Goal: Transaction & Acquisition: Purchase product/service

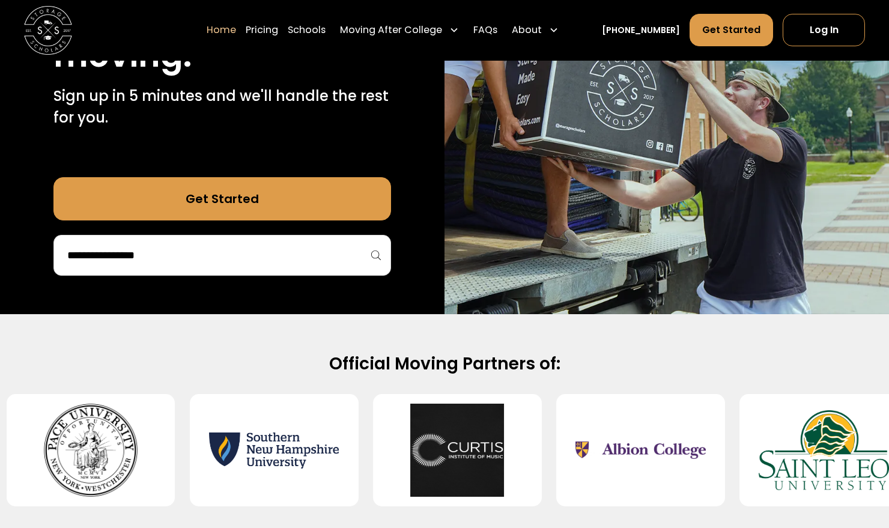
scroll to position [306, 0]
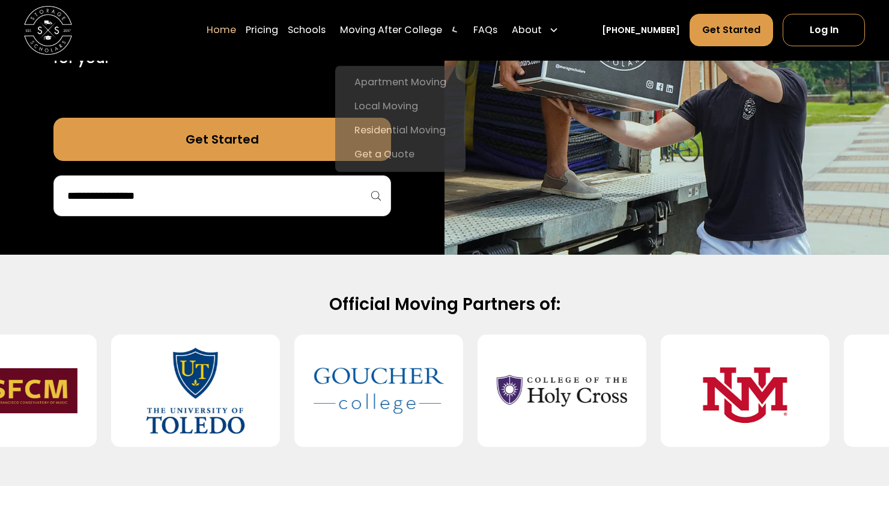
click at [394, 34] on div "Moving After College" at bounding box center [391, 30] width 102 height 14
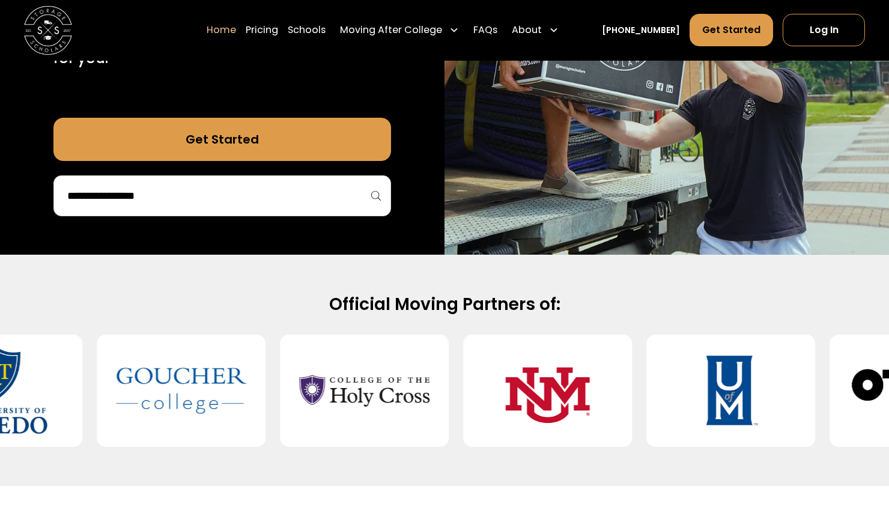
click at [394, 34] on div "Moving After College" at bounding box center [391, 30] width 102 height 14
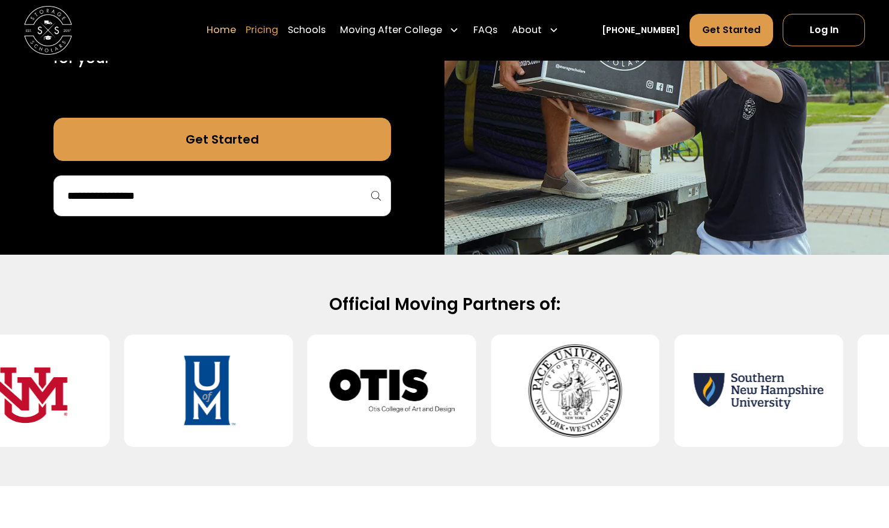
click at [278, 28] on link "Pricing" at bounding box center [262, 30] width 32 height 34
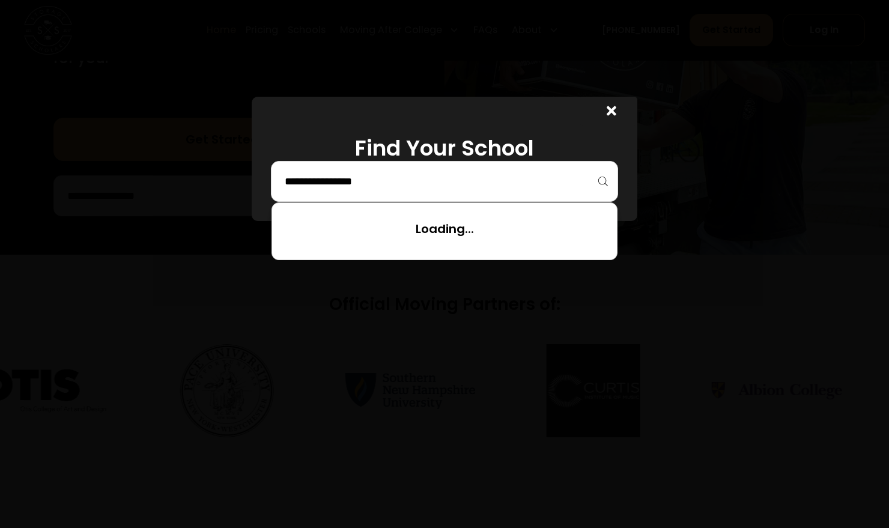
click at [359, 185] on input "search" at bounding box center [444, 181] width 322 height 20
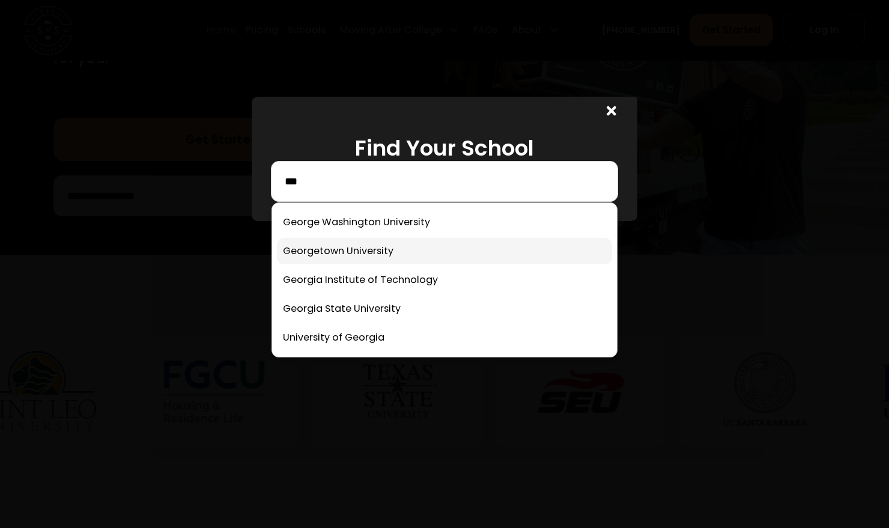
type input "***"
click at [356, 253] on link at bounding box center [444, 251] width 335 height 26
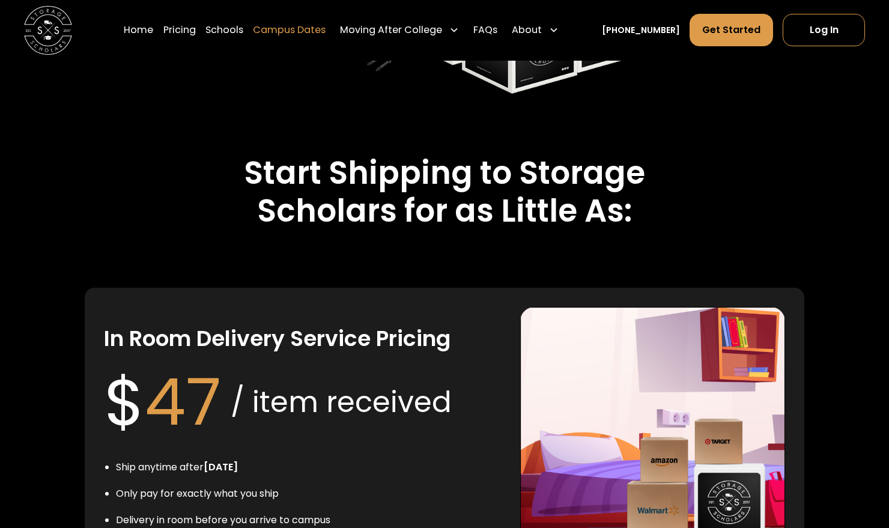
scroll to position [2156, 0]
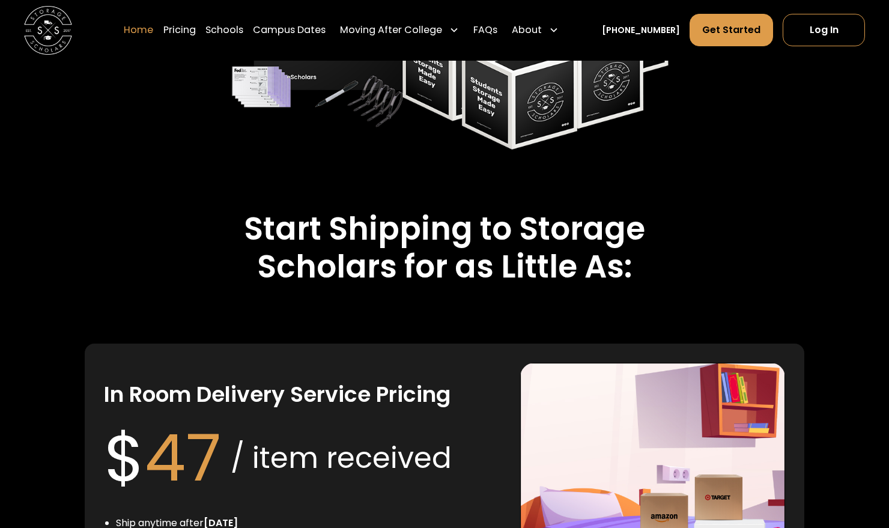
click at [153, 31] on link "Home" at bounding box center [138, 30] width 29 height 34
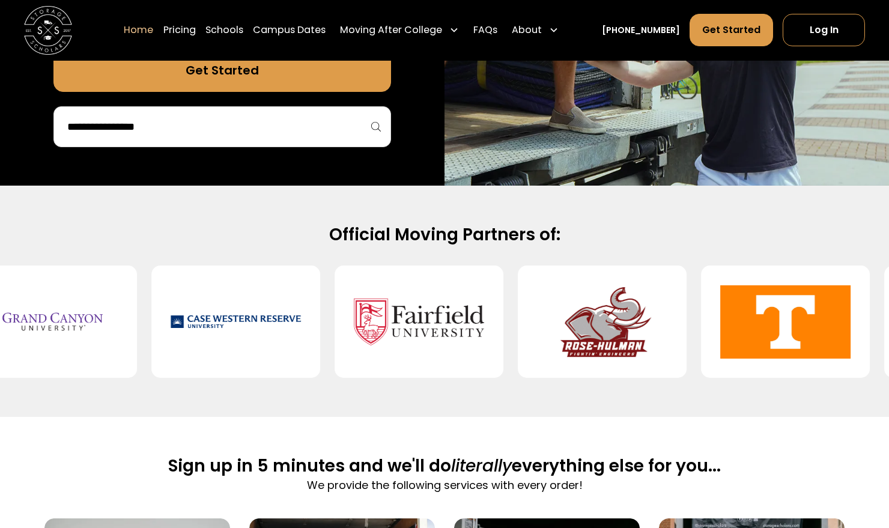
scroll to position [171, 0]
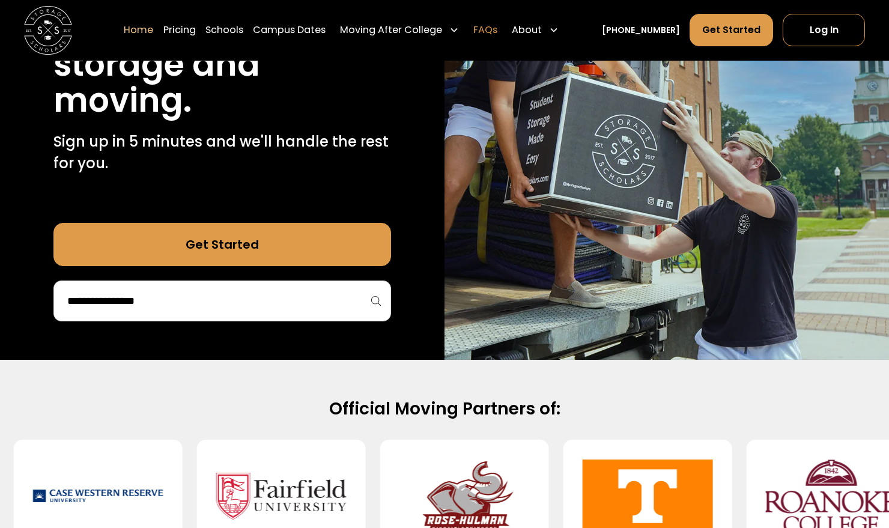
click at [497, 31] on link "FAQs" at bounding box center [485, 30] width 24 height 34
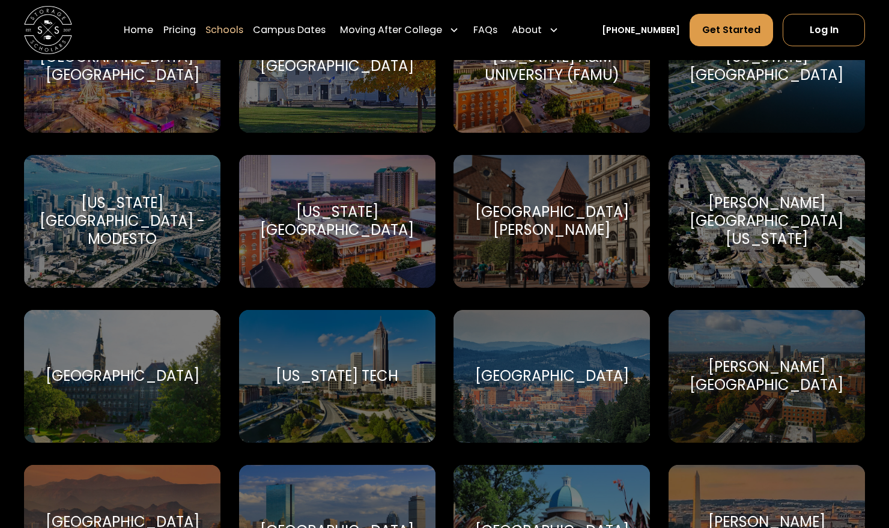
scroll to position [2310, 0]
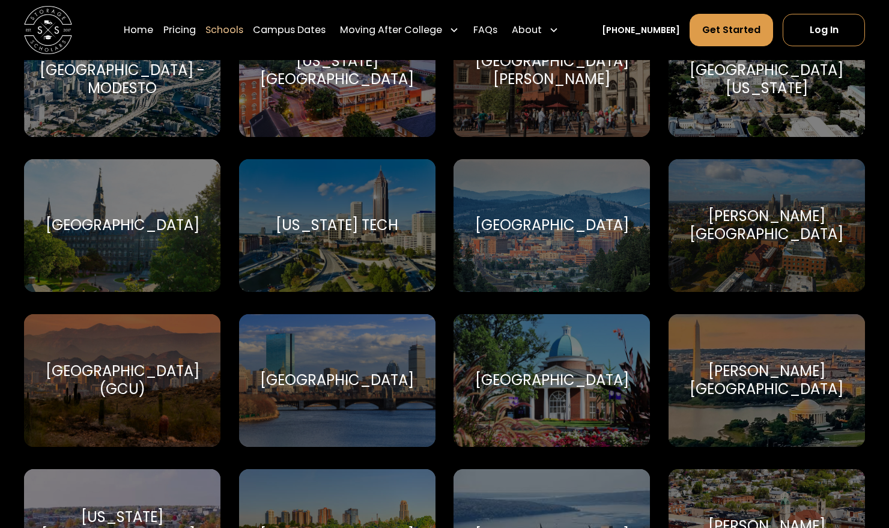
click at [169, 265] on div "[GEOGRAPHIC_DATA]" at bounding box center [122, 225] width 196 height 133
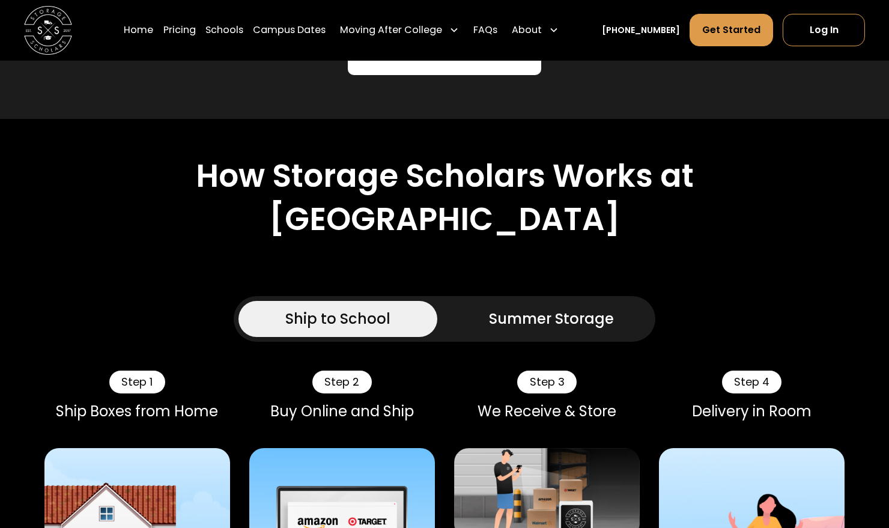
scroll to position [709, 0]
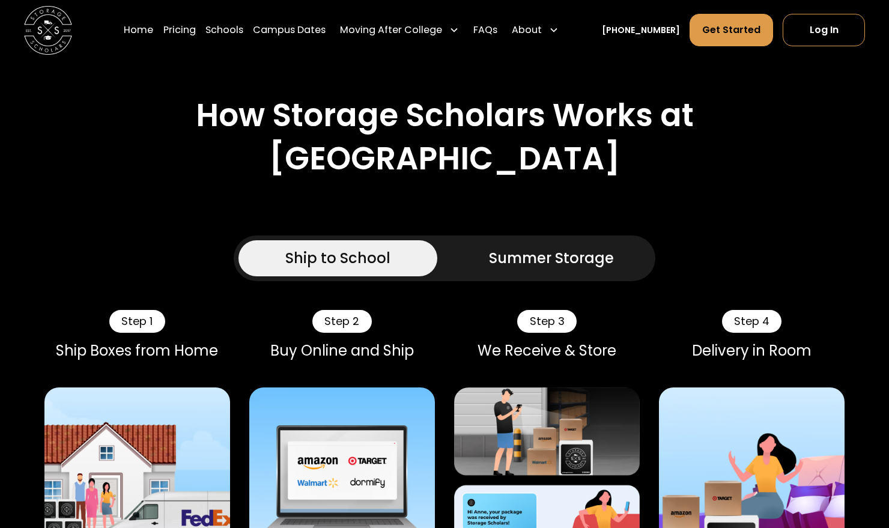
click at [543, 269] on div "Summer Storage" at bounding box center [551, 258] width 125 height 22
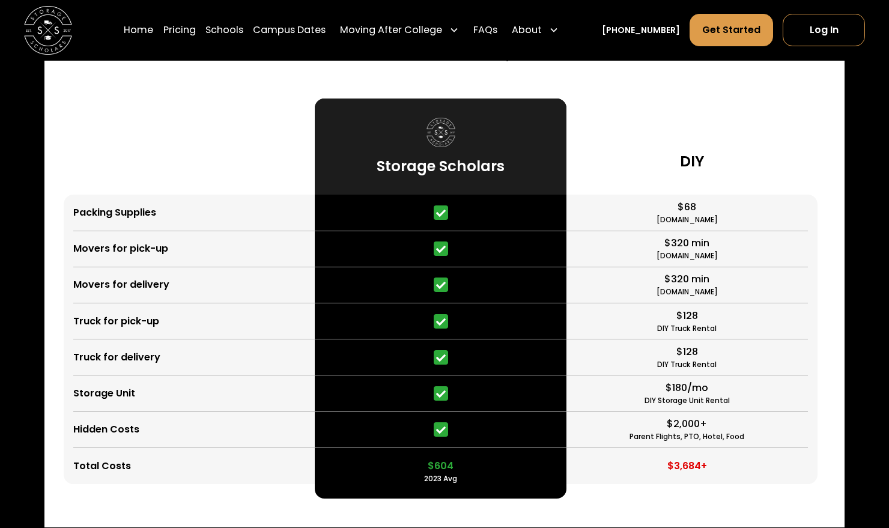
scroll to position [2829, 0]
